Goal: Task Accomplishment & Management: Use online tool/utility

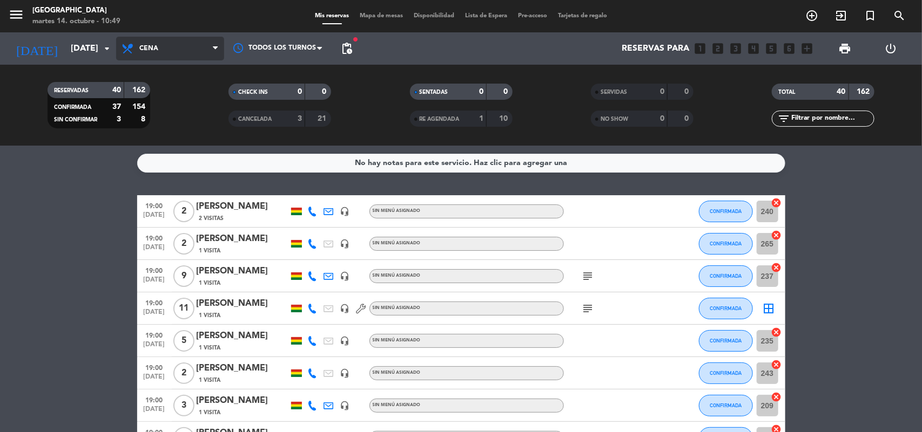
click at [198, 41] on span "Cena" at bounding box center [170, 49] width 108 height 24
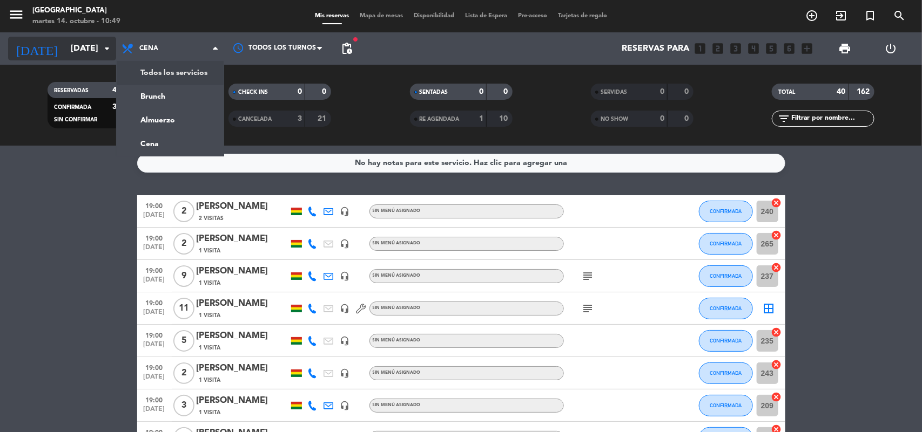
click at [90, 45] on input "lun. 13 oct." at bounding box center [122, 48] width 114 height 21
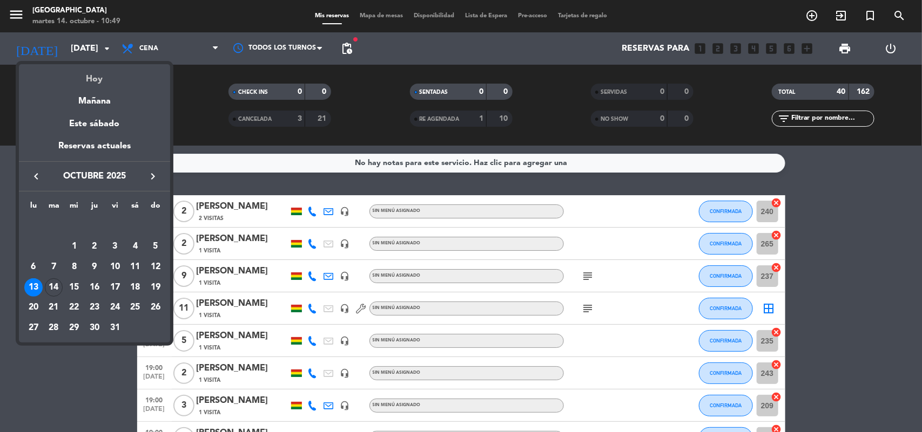
click at [96, 79] on div "Hoy" at bounding box center [94, 75] width 151 height 22
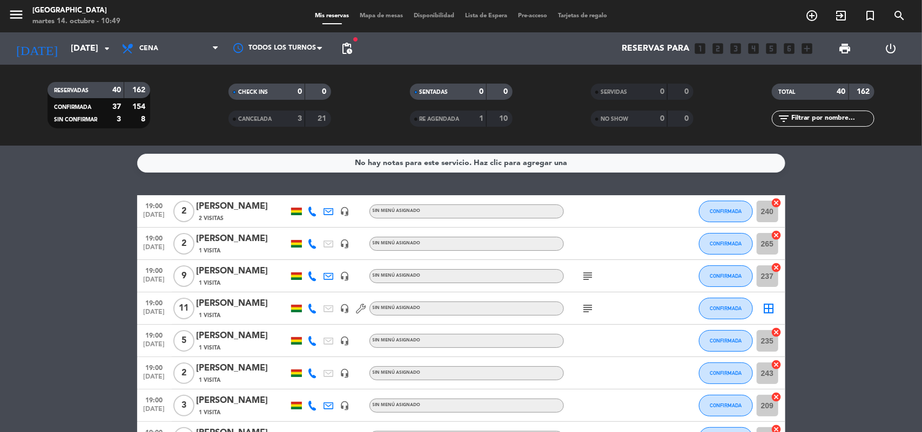
type input "[DATE] oct."
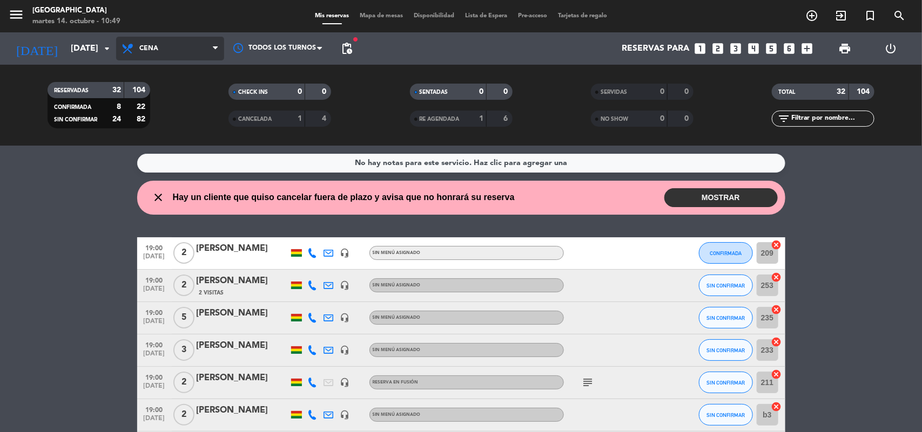
click at [163, 50] on span "Cena" at bounding box center [170, 49] width 108 height 24
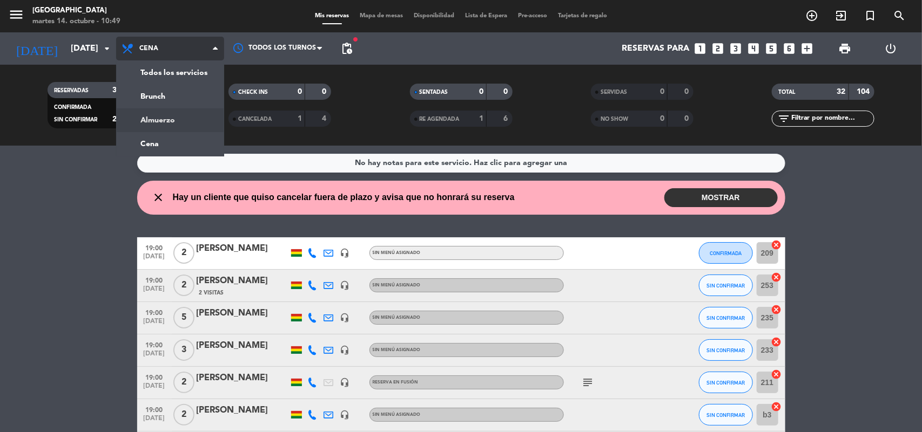
click at [193, 126] on div "menu Jardín de Asia martes 14. octubre - 10:49 Mis reservas Mapa de mesas Dispo…" at bounding box center [461, 73] width 922 height 146
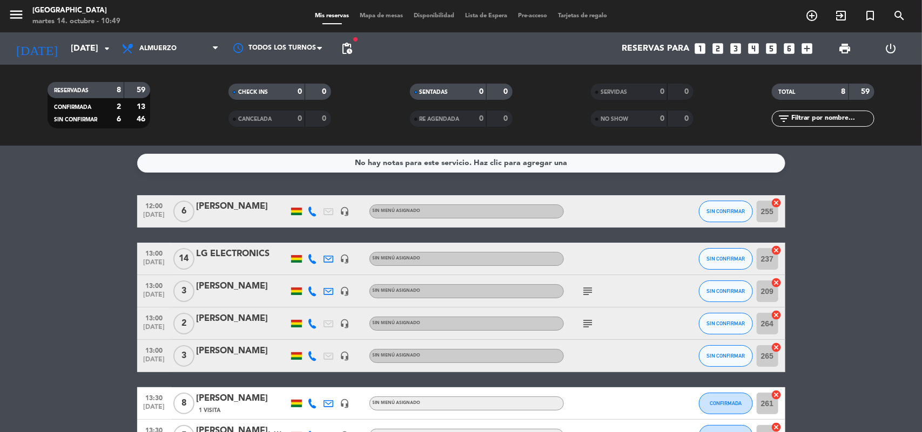
click at [843, 55] on span "print" at bounding box center [845, 49] width 22 height 22
click at [838, 49] on span "print" at bounding box center [844, 48] width 13 height 13
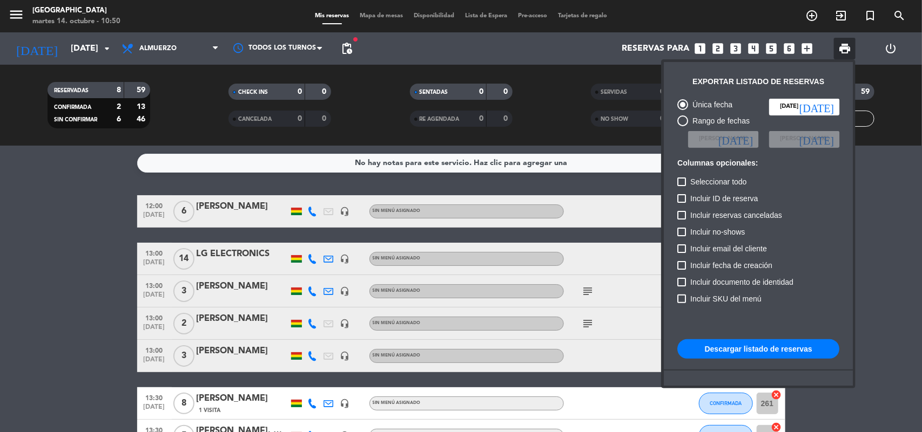
click at [813, 347] on button "Descargar listado de reservas" at bounding box center [758, 349] width 162 height 19
click at [787, 344] on button "Descargar listado de reservas" at bounding box center [758, 349] width 162 height 19
click at [42, 341] on div at bounding box center [461, 216] width 922 height 432
